Goal: Find contact information: Find contact information

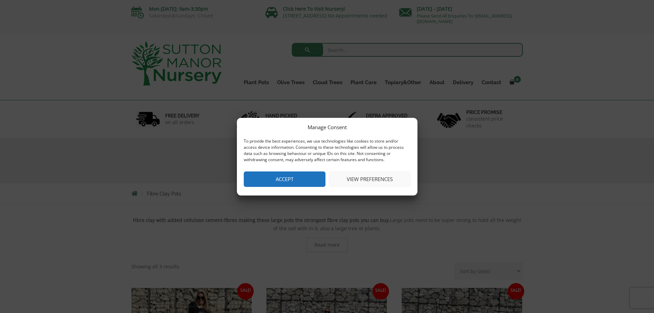
click at [295, 178] on button "Accept" at bounding box center [285, 178] width 82 height 15
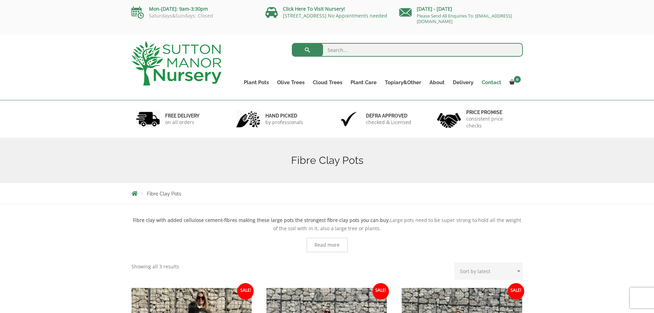
click at [487, 83] on link "Contact" at bounding box center [491, 83] width 28 height 10
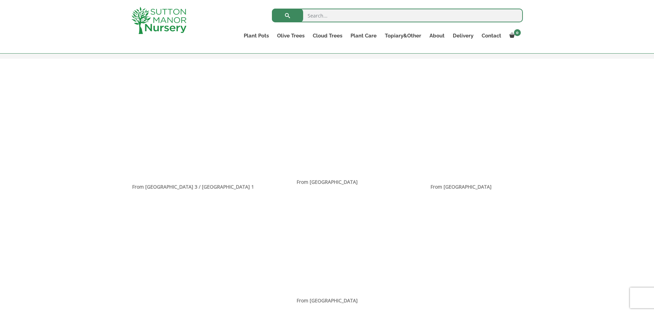
scroll to position [505, 0]
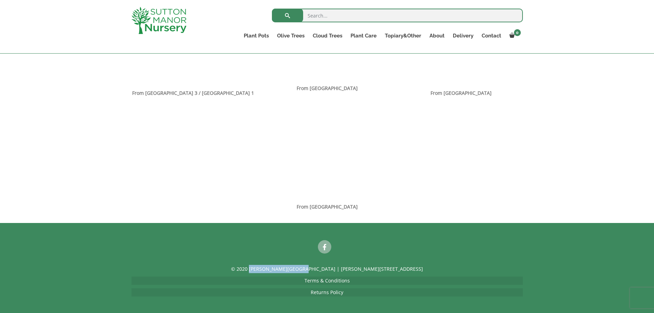
drag, startPoint x: 258, startPoint y: 268, endPoint x: 308, endPoint y: 268, distance: 49.8
click at [308, 268] on p "© 2020 Sutton Manor Nursery | Sutton Manor Nursery, Dartford Rd, DA4 9HZ" at bounding box center [326, 269] width 391 height 8
copy p "[PERSON_NAME] Manor Nursery"
click at [460, 171] on div "From Farningham Road Station" at bounding box center [326, 149] width 401 height 124
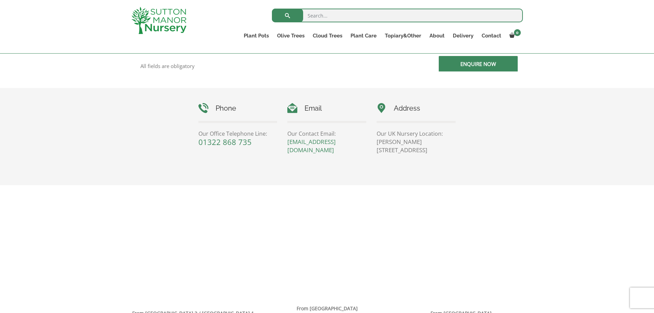
scroll to position [231, 0]
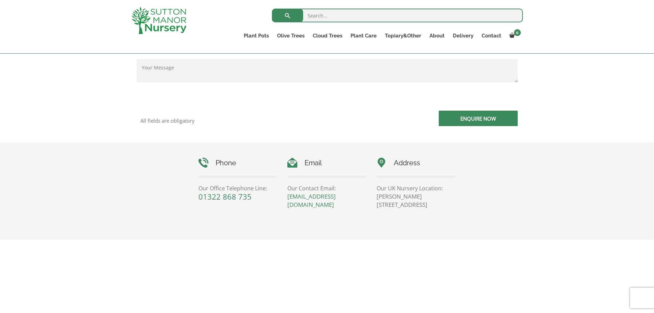
drag, startPoint x: 377, startPoint y: 196, endPoint x: 440, endPoint y: 206, distance: 63.9
click at [440, 206] on p "Sutton Manor Nursery, Dartford Rd, DA4 9HZ" at bounding box center [415, 200] width 79 height 16
click at [413, 205] on p "Sutton Manor Nursery, Dartford Rd, DA4 9HZ" at bounding box center [415, 200] width 79 height 16
click at [404, 206] on p "Sutton Manor Nursery, Dartford Rd, DA4 9HZ" at bounding box center [415, 200] width 79 height 16
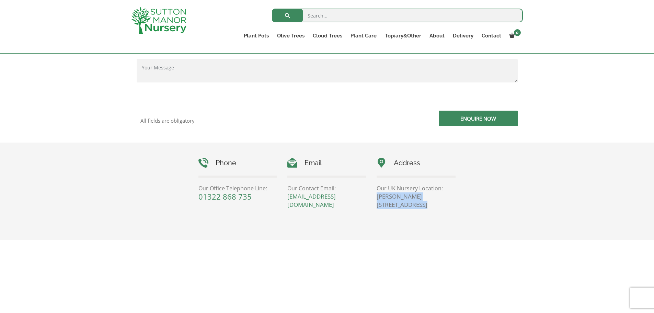
click at [404, 206] on p "Sutton Manor Nursery, Dartford Rd, DA4 9HZ" at bounding box center [415, 200] width 79 height 16
click at [395, 205] on p "Sutton Manor Nursery, Dartford Rd, DA4 9HZ" at bounding box center [415, 200] width 79 height 16
drag, startPoint x: 377, startPoint y: 205, endPoint x: 435, endPoint y: 203, distance: 58.0
click at [435, 203] on p "Sutton Manor Nursery, Dartford Rd, DA4 9HZ" at bounding box center [415, 200] width 79 height 16
copy p "Dartford Rd, DA4 9HZ"
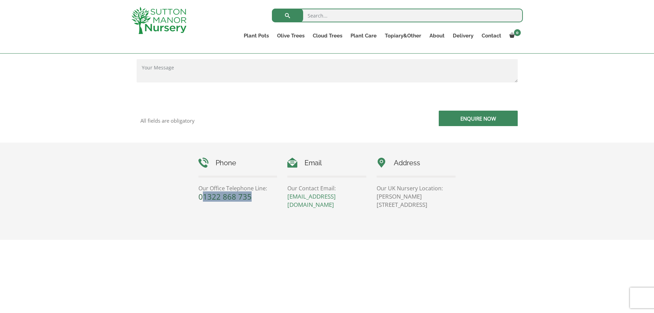
drag, startPoint x: 255, startPoint y: 195, endPoint x: 205, endPoint y: 197, distance: 50.1
click at [205, 197] on p "01322 868 735" at bounding box center [237, 196] width 79 height 8
copy link "1322 868 735"
